Goal: Task Accomplishment & Management: Manage account settings

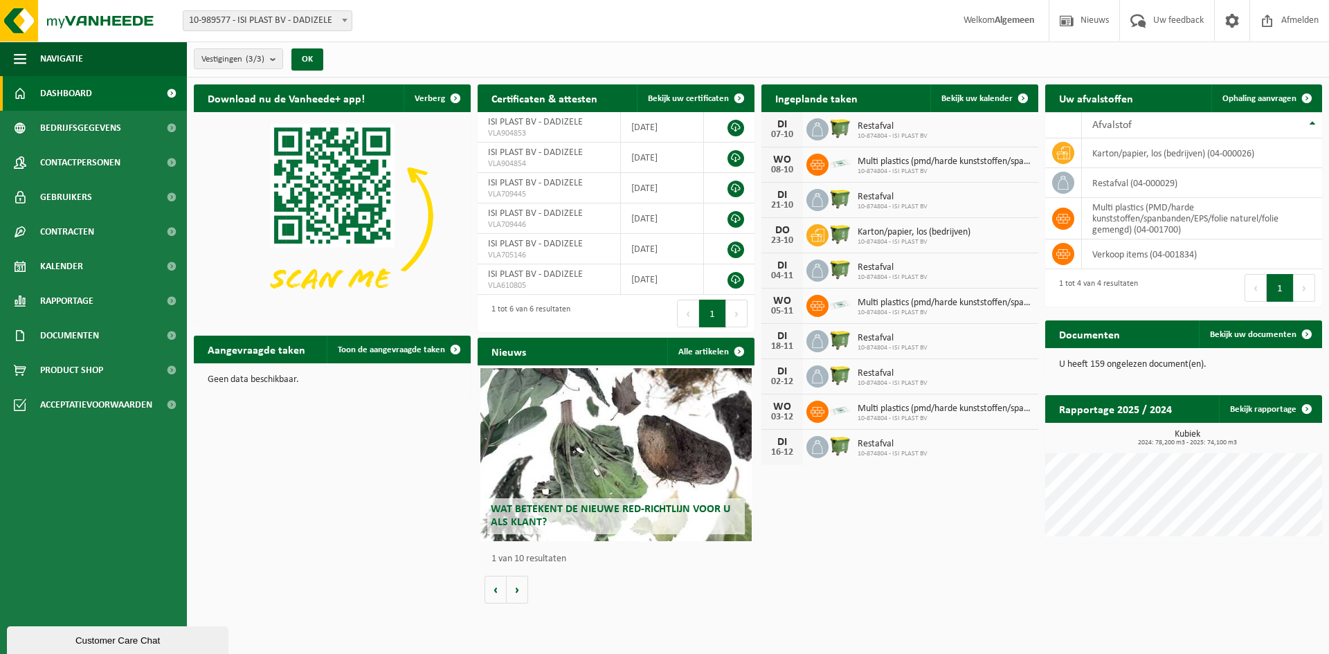
click at [872, 558] on div "Download nu de Vanheede+ app! Verberg Certificaten & attesten Bekijk uw certifi…" at bounding box center [757, 344] width 1135 height 533
click at [79, 273] on span "Kalender" at bounding box center [61, 266] width 43 height 35
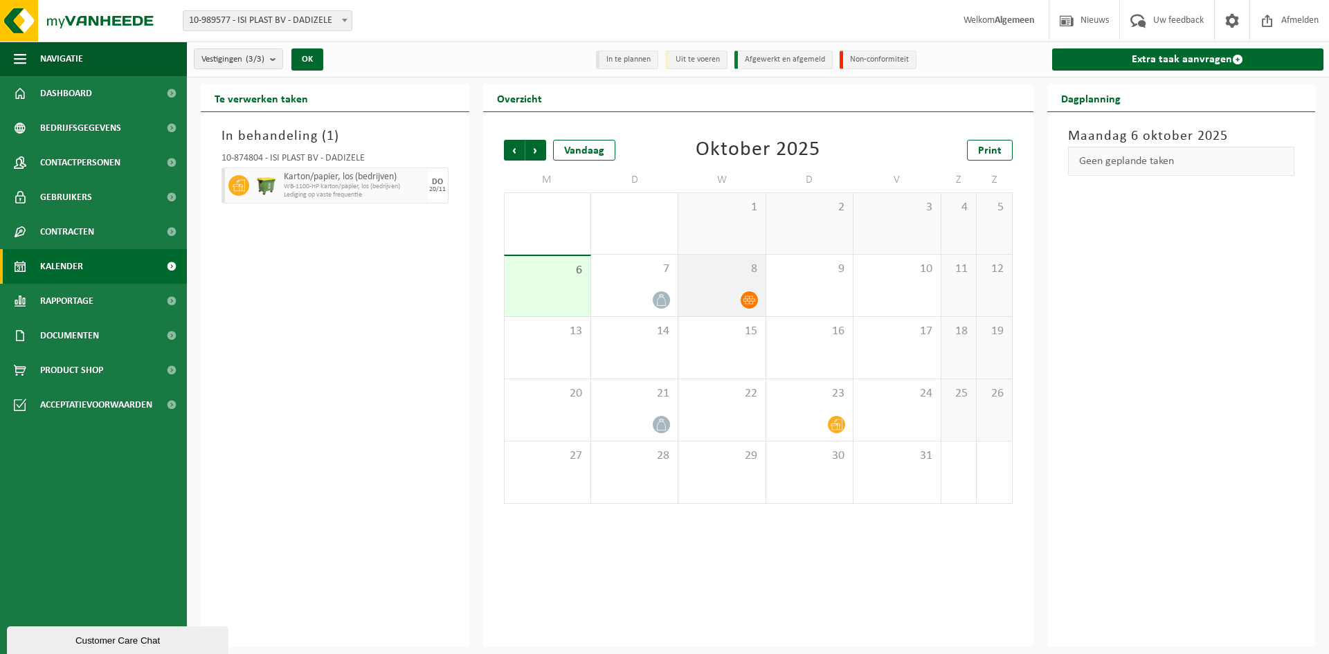
click at [752, 296] on icon at bounding box center [750, 300] width 12 height 8
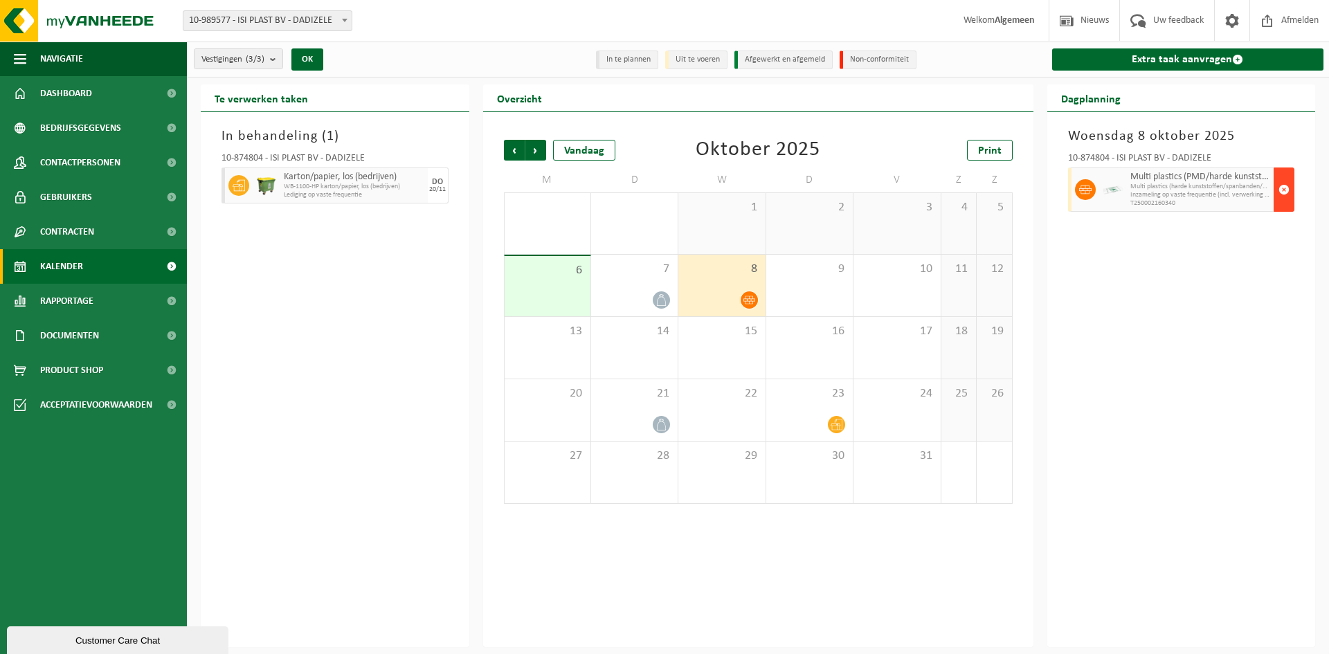
click at [1288, 188] on span "button" at bounding box center [1284, 190] width 11 height 28
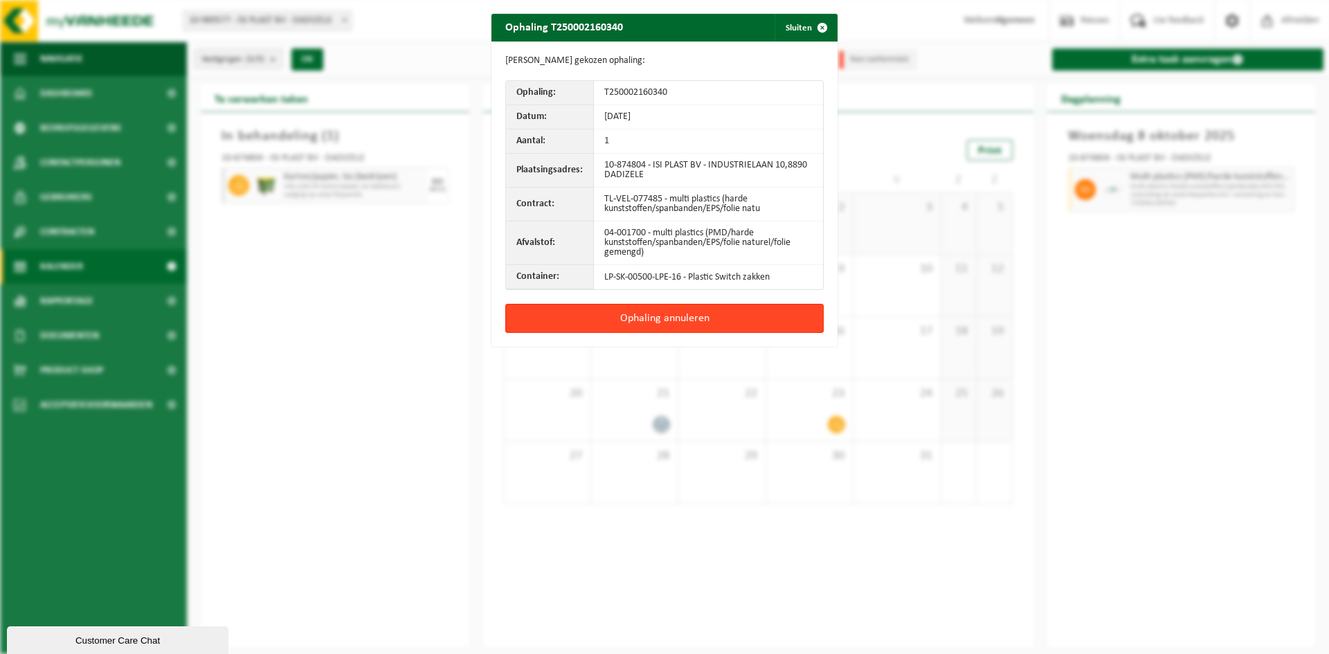
click at [697, 320] on button "Ophaling annuleren" at bounding box center [664, 318] width 318 height 29
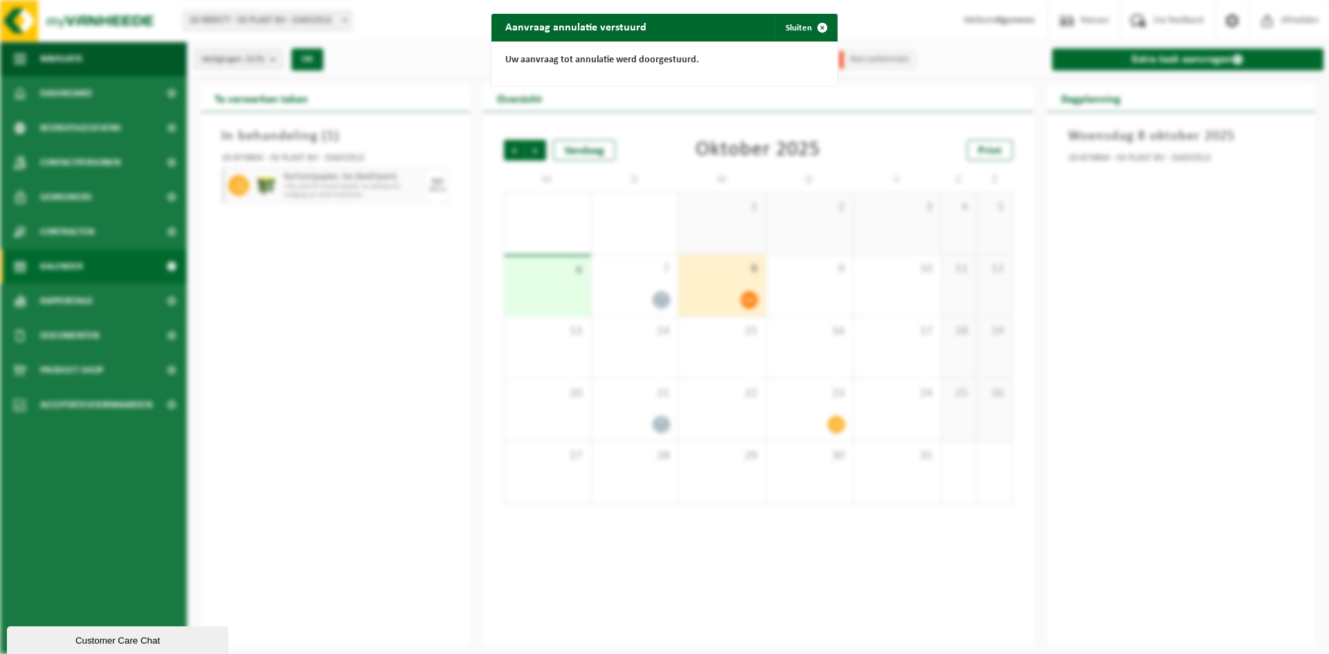
click at [314, 370] on div "Aanvraag annulatie verstuurd Sluiten Uw aanvraag tot annulatie werd doorgestuur…" at bounding box center [664, 327] width 1329 height 654
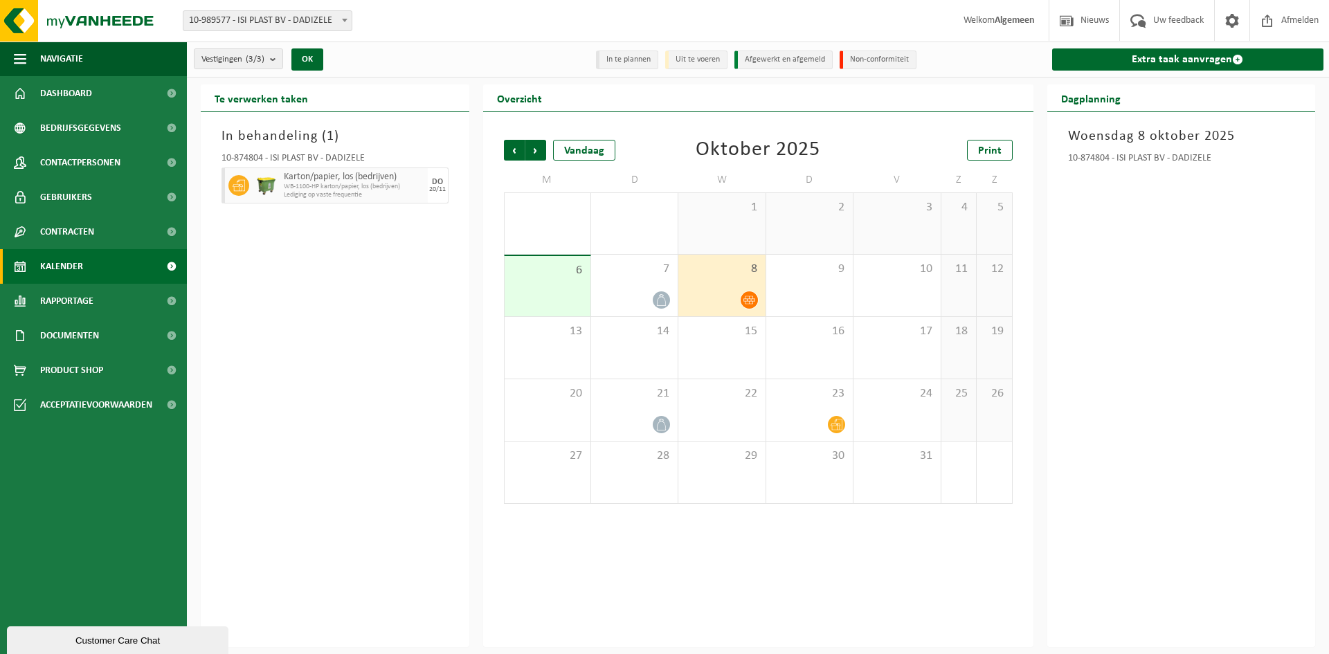
click at [316, 407] on div "In behandeling ( 1 ) 10-874804 - ISI PLAST BV - DADIZELE Karton/papier, los (be…" at bounding box center [335, 379] width 269 height 535
click at [82, 269] on span "Kalender" at bounding box center [61, 266] width 43 height 35
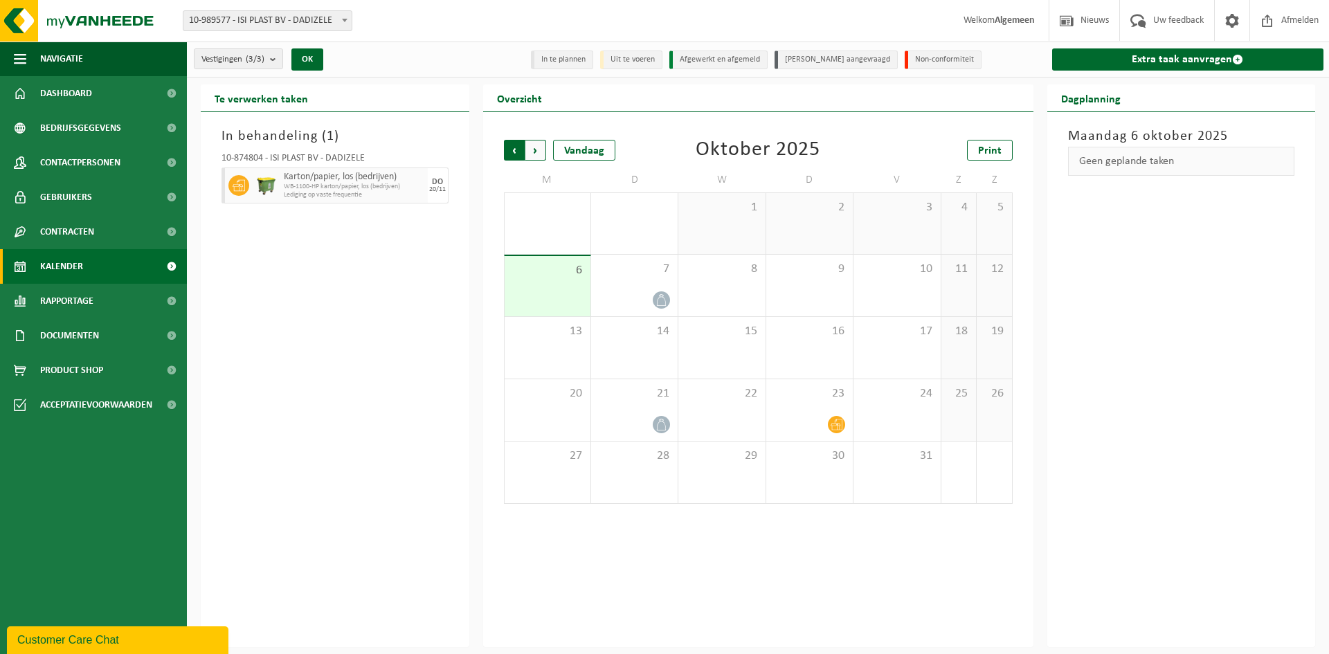
click at [543, 146] on span "Volgende" at bounding box center [535, 150] width 21 height 21
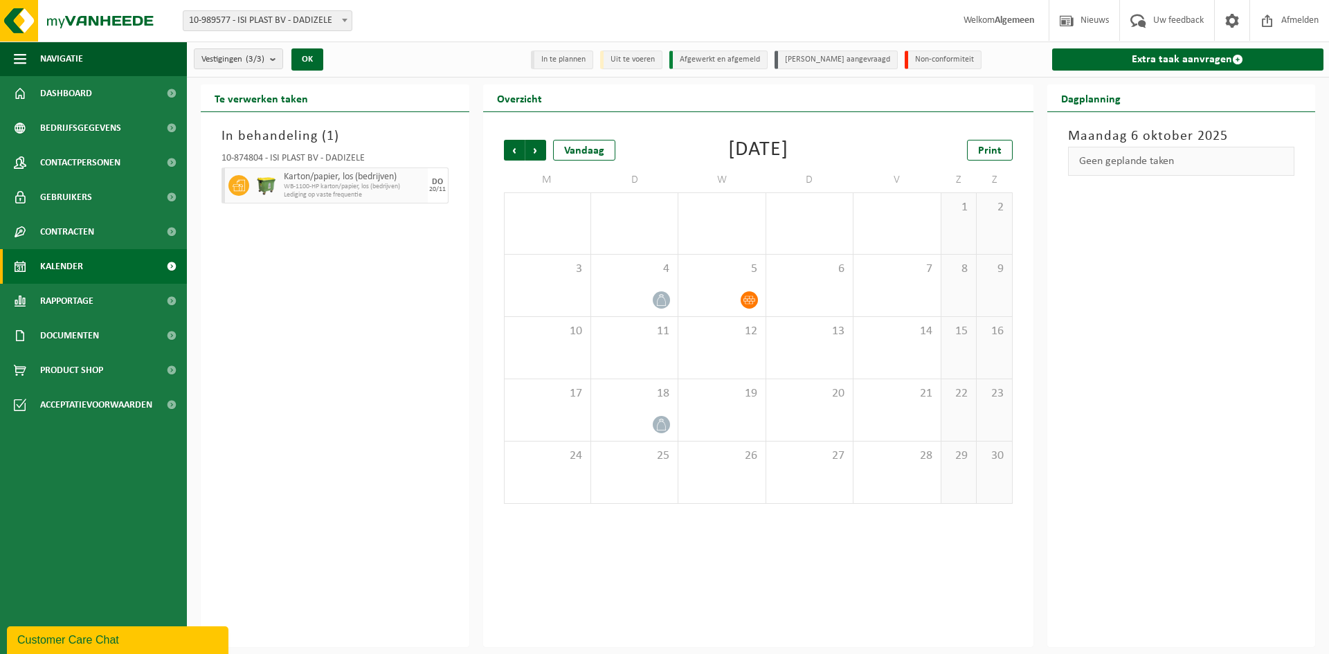
click at [260, 465] on div "In behandeling ( 1 ) 10-874804 - ISI PLAST BV - DADIZELE Karton/papier, los (be…" at bounding box center [335, 379] width 269 height 535
